Goal: Task Accomplishment & Management: Manage account settings

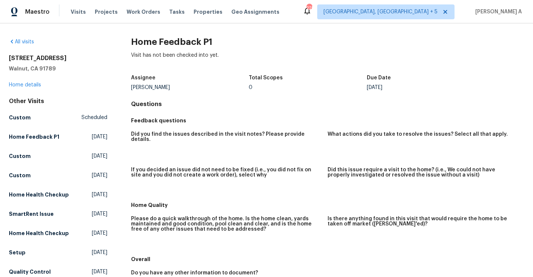
click at [33, 81] on div "19710 Quail Ridge Cir Walnut, CA 91789 Home details" at bounding box center [58, 71] width 98 height 34
click at [33, 82] on link "Home details" at bounding box center [25, 84] width 32 height 5
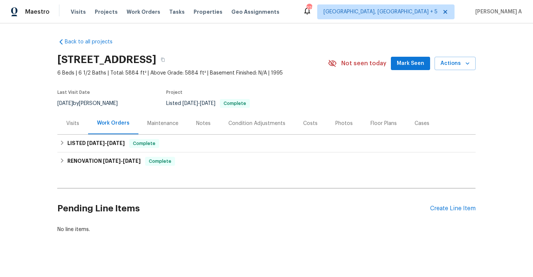
click at [76, 127] on div "Visits" at bounding box center [72, 123] width 13 height 7
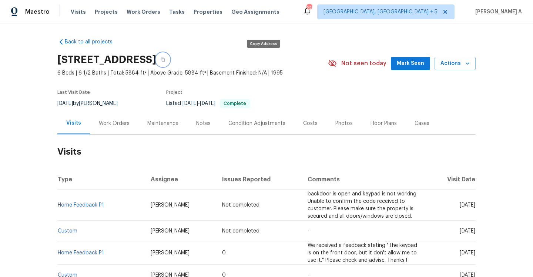
click at [165, 58] on icon "button" at bounding box center [163, 60] width 4 height 4
click at [49, 11] on div "Maestro Visits Projects Work Orders Tasks Properties Geo Assignments" at bounding box center [144, 11] width 288 height 15
click at [47, 11] on span "Maestro" at bounding box center [37, 11] width 24 height 7
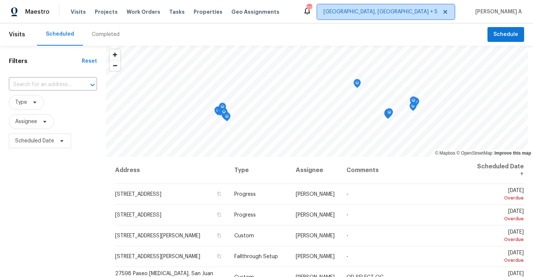
click at [430, 7] on span "[GEOGRAPHIC_DATA], [GEOGRAPHIC_DATA] + 5" at bounding box center [385, 11] width 137 height 15
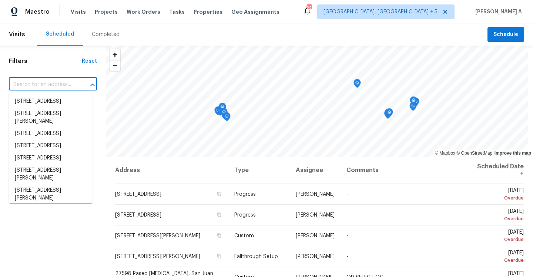
click at [61, 89] on input "text" at bounding box center [42, 84] width 67 height 11
paste input "19710 Quail Ridge Cir, Walnut, CA 91789"
type input "19710 Quail Ridge Cir, Walnut, CA 91789"
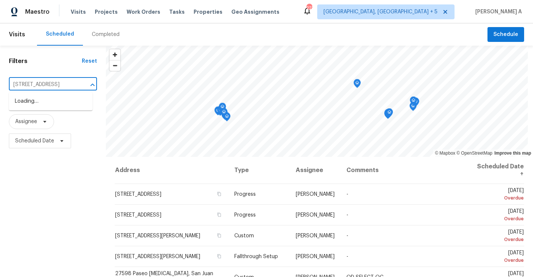
scroll to position [0, 37]
click at [66, 104] on li "19710 Quail Ridge Cir, Walnut, CA 91789" at bounding box center [51, 101] width 84 height 12
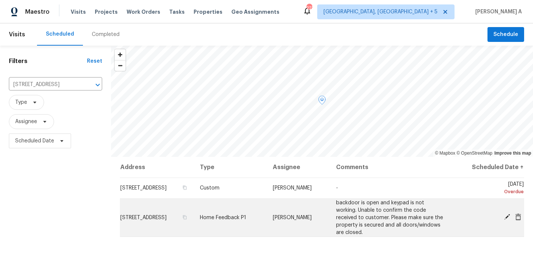
click at [519, 209] on td "[DATE]" at bounding box center [488, 217] width 73 height 38
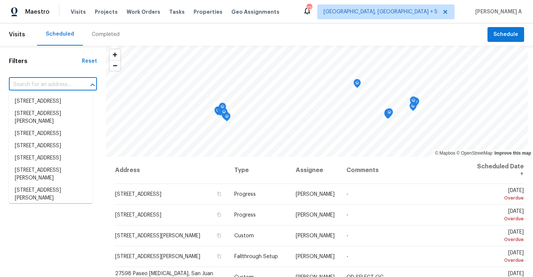
click at [63, 83] on input "text" at bounding box center [42, 84] width 67 height 11
paste input "[STREET_ADDRESS]"
type input "[STREET_ADDRESS]"
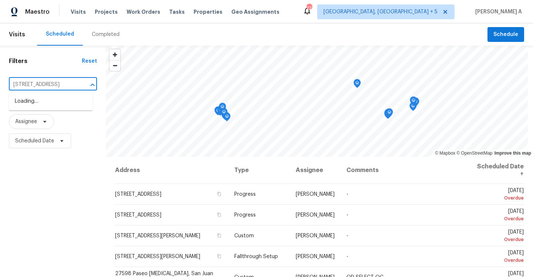
scroll to position [0, 37]
click at [64, 102] on li "[STREET_ADDRESS]" at bounding box center [51, 101] width 84 height 12
click at [64, 84] on input "text" at bounding box center [42, 84] width 67 height 11
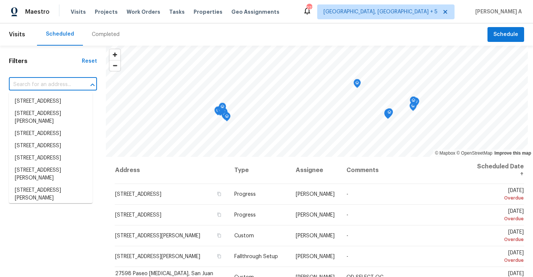
paste input "19710 Quail Ridge Cir, Walnut, CA 91789"
type input "19710 Quail Ridge Cir, Walnut, CA 91789"
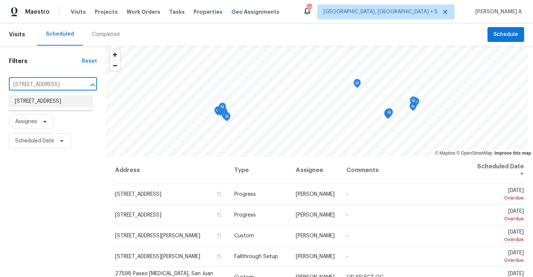
click at [62, 104] on li "19710 Quail Ridge Cir, Walnut, CA 91789" at bounding box center [51, 101] width 84 height 12
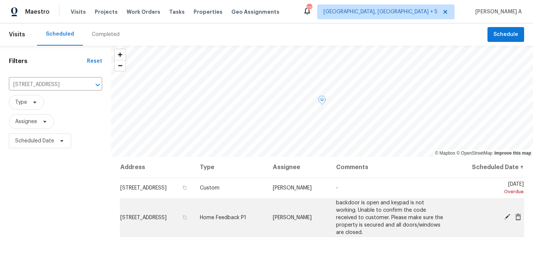
click at [519, 214] on icon at bounding box center [518, 216] width 6 height 7
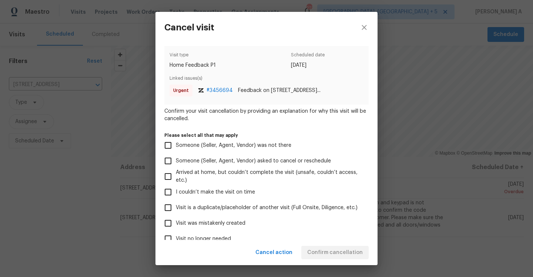
scroll to position [29, 0]
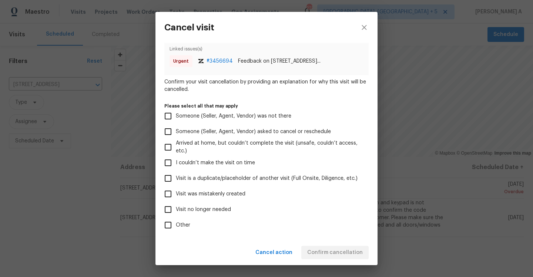
click at [206, 208] on span "Visit no longer needed" at bounding box center [203, 209] width 55 height 8
click at [176, 208] on input "Visit no longer needed" at bounding box center [168, 209] width 16 height 16
checkbox input "true"
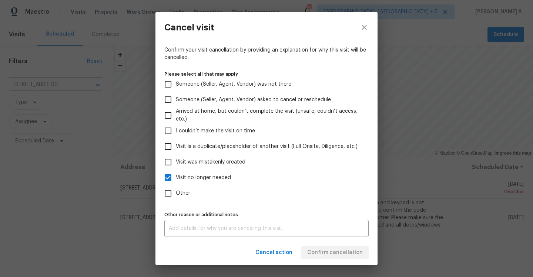
click at [183, 194] on span "Other" at bounding box center [183, 193] width 14 height 8
click at [176, 194] on input "Other" at bounding box center [168, 193] width 16 height 16
checkbox input "true"
click at [218, 241] on div "Cancel action Confirm cancellation" at bounding box center [267, 253] width 222 height 26
click at [216, 233] on div "x Other reason or additional notes" at bounding box center [266, 228] width 204 height 17
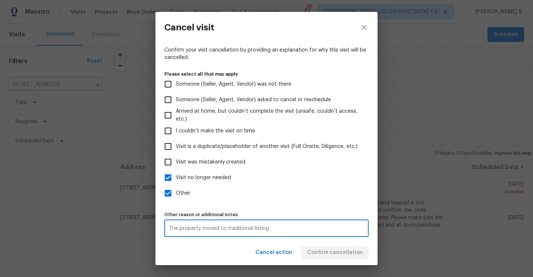
type textarea "The property moved to traditional listing"
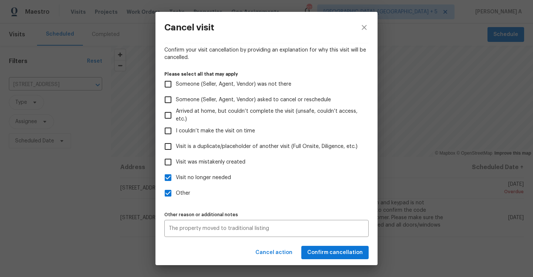
click at [176, 182] on label "Visit no longer needed" at bounding box center [261, 178] width 203 height 16
click at [176, 182] on input "Visit no longer needed" at bounding box center [168, 178] width 16 height 16
click at [177, 182] on label "Visit no longer needed" at bounding box center [261, 178] width 203 height 16
click at [176, 182] on input "Visit no longer needed" at bounding box center [168, 178] width 16 height 16
click at [210, 171] on label "Visit no longer needed" at bounding box center [261, 178] width 203 height 16
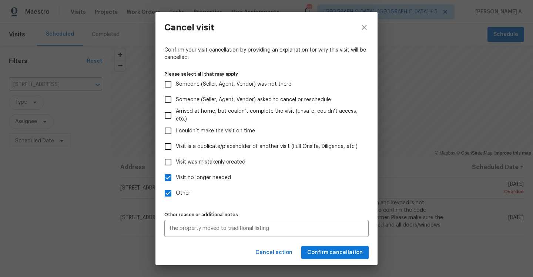
click at [176, 171] on input "Visit no longer needed" at bounding box center [168, 178] width 16 height 16
checkbox input "false"
click at [336, 253] on span "Confirm cancellation" at bounding box center [335, 252] width 56 height 9
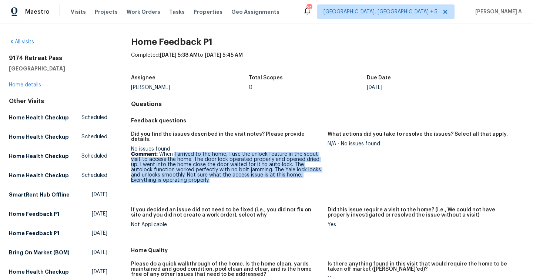
drag, startPoint x: 174, startPoint y: 150, endPoint x: 178, endPoint y: 176, distance: 25.8
click at [178, 176] on p "Comment: When I arrived to the home, I use the unlock feature in the scout visi…" at bounding box center [226, 166] width 191 height 31
copy p "I arrived to the home, I use the unlock feature in the scout visit to access th…"
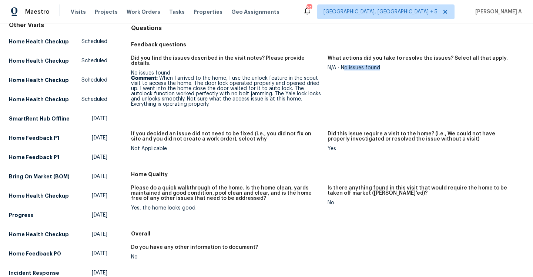
drag, startPoint x: 344, startPoint y: 67, endPoint x: 382, endPoint y: 67, distance: 37.4
click at [382, 67] on div "N/A - No issues found" at bounding box center [423, 67] width 191 height 5
copy div "o issues found"
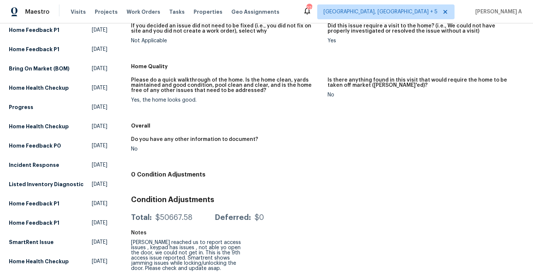
scroll to position [211, 0]
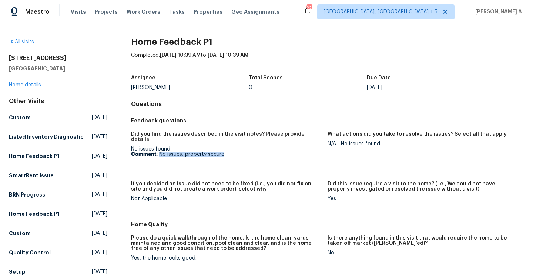
drag, startPoint x: 160, startPoint y: 149, endPoint x: 225, endPoint y: 149, distance: 64.8
click at [225, 151] on p "Comment: No issues, property secure" at bounding box center [226, 153] width 191 height 5
copy p "No issues, property secure"
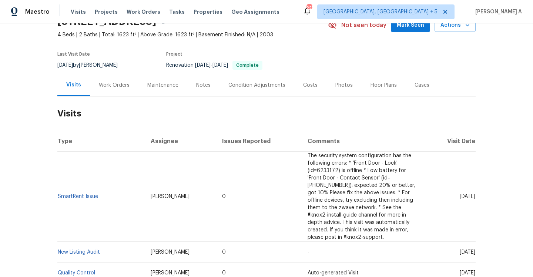
scroll to position [50, 0]
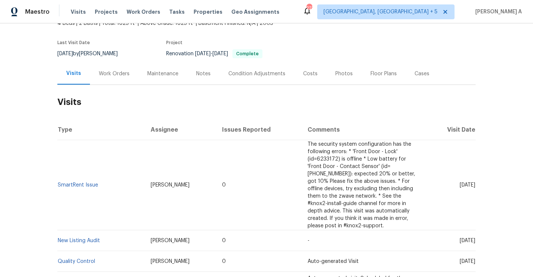
click at [116, 77] on div "Work Orders" at bounding box center [114, 74] width 49 height 22
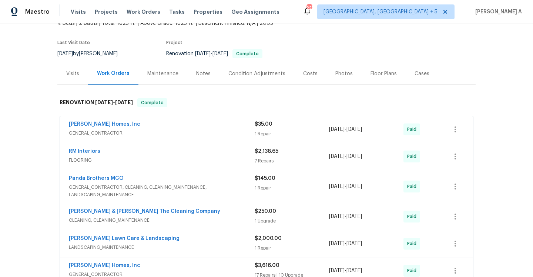
click at [81, 80] on div "Visits" at bounding box center [72, 74] width 31 height 22
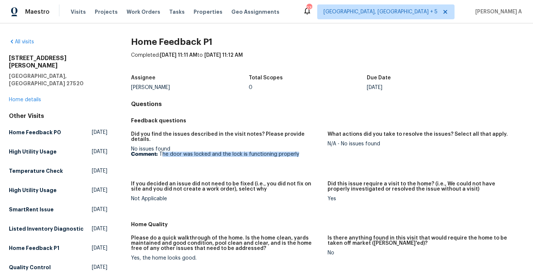
drag, startPoint x: 162, startPoint y: 149, endPoint x: 304, endPoint y: 149, distance: 141.8
click at [304, 151] on p "Comment: The door was locked and the lock is functioning properly" at bounding box center [226, 153] width 191 height 5
copy p "he door was locked and the lock is functioning properly"
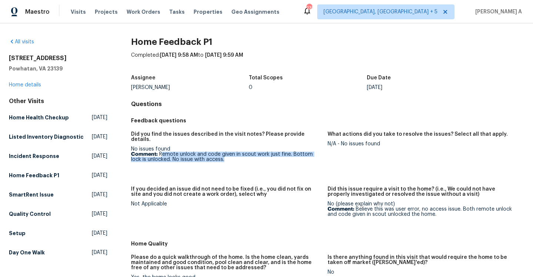
drag, startPoint x: 162, startPoint y: 150, endPoint x: 225, endPoint y: 153, distance: 63.8
click at [225, 153] on p "Comment: Remote unlock and code given in scout work just fine. Bottom lock is u…" at bounding box center [226, 156] width 191 height 10
copy p "emote unlock and code given in scout work just fine. Bottom lock is unlocked. N…"
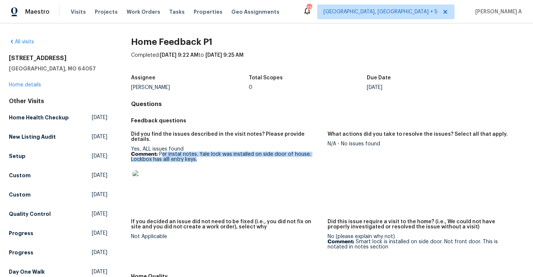
drag, startPoint x: 162, startPoint y: 148, endPoint x: 207, endPoint y: 153, distance: 45.8
click at [207, 153] on p "Comment: Per instal notes. Yale lock was installed on side door of house. Lockb…" at bounding box center [226, 156] width 191 height 10
copy p "er instal notes. Yale lock was installed on side door of house. Lockbox has all…"
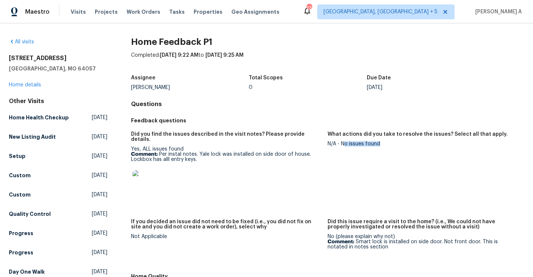
drag, startPoint x: 344, startPoint y: 143, endPoint x: 395, endPoint y: 144, distance: 51.5
click at [395, 144] on div "N/A - No issues found" at bounding box center [423, 143] width 191 height 5
copy div "o issues found"
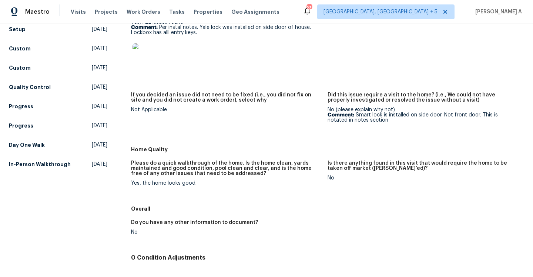
scroll to position [130, 0]
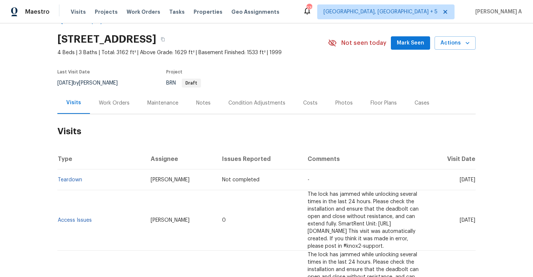
scroll to position [22, 0]
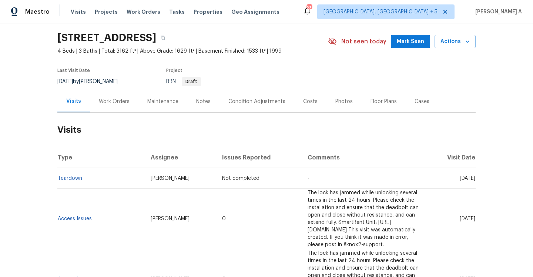
click at [108, 102] on div "Work Orders" at bounding box center [114, 101] width 31 height 7
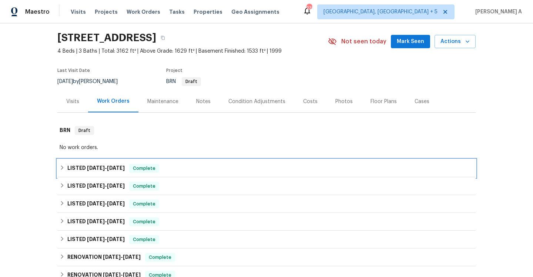
click at [147, 166] on span "Complete" at bounding box center [144, 167] width 29 height 7
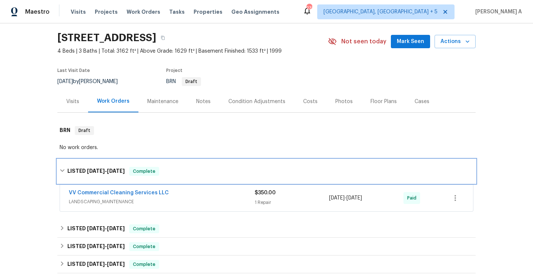
click at [147, 166] on div "LISTED [DATE] - [DATE] Complete" at bounding box center [266, 171] width 418 height 24
